Goal: Navigation & Orientation: Find specific page/section

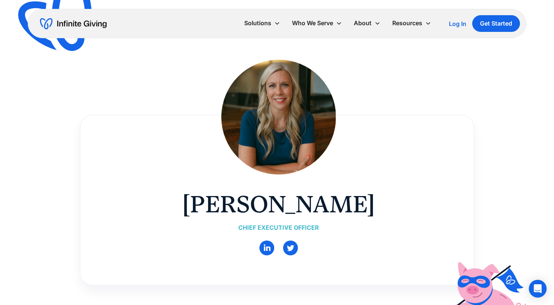
drag, startPoint x: 556, startPoint y: 32, endPoint x: 559, endPoint y: 21, distance: 11.1
click at [554, 21] on html "Solutions Donation Page Investing Cash Reserves Advisory Services Stock Donatio…" at bounding box center [277, 152] width 554 height 305
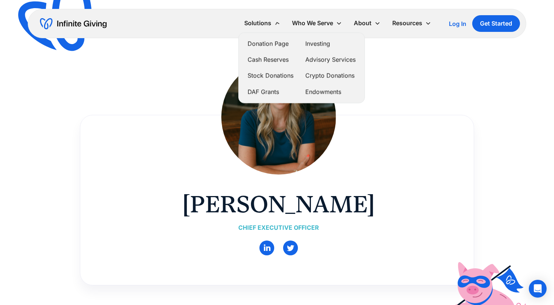
click at [276, 23] on icon at bounding box center [277, 23] width 7 height 7
click at [275, 44] on link "Donation Page" at bounding box center [271, 42] width 46 height 10
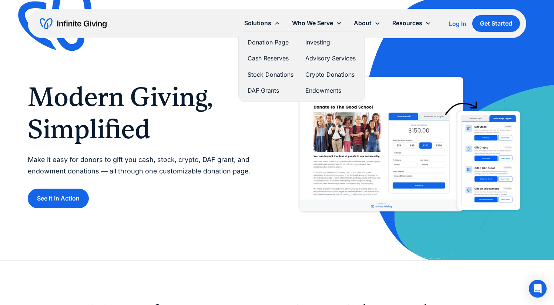
click at [270, 91] on link "DAF Grants" at bounding box center [271, 90] width 46 height 10
